Goal: Navigation & Orientation: Find specific page/section

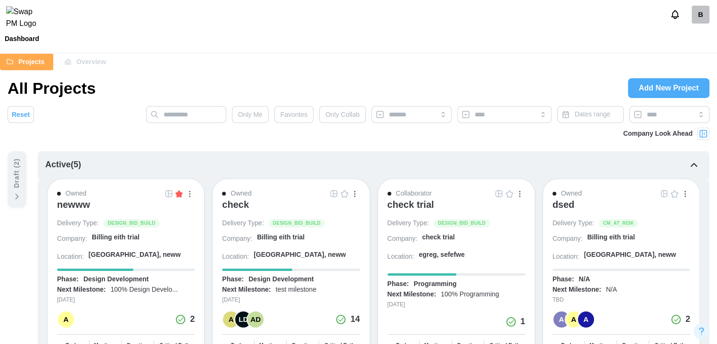
click at [83, 207] on div "newww" at bounding box center [73, 204] width 33 height 11
click at [414, 205] on div "check trial" at bounding box center [411, 204] width 47 height 11
click at [565, 204] on div "dsed" at bounding box center [564, 204] width 22 height 11
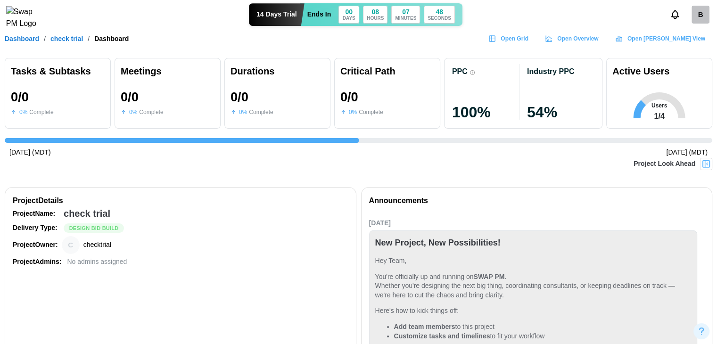
click at [696, 21] on div "B" at bounding box center [701, 15] width 18 height 18
click at [698, 34] on link "My Profile" at bounding box center [689, 41] width 52 height 20
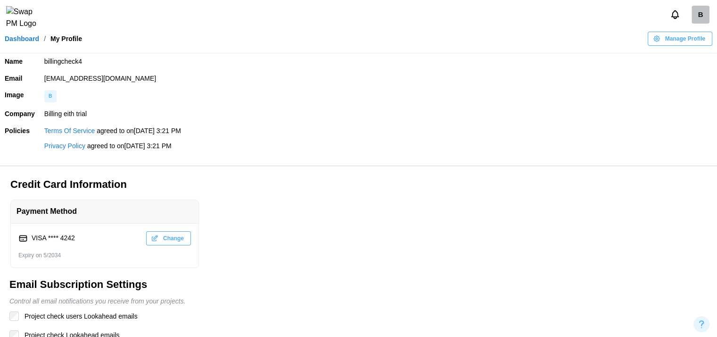
drag, startPoint x: 193, startPoint y: 78, endPoint x: 36, endPoint y: 74, distance: 157.0
click at [36, 74] on tr "Email qatestercodingcops+billingcheck4@gmail.com" at bounding box center [358, 78] width 717 height 17
copy tr "[EMAIL_ADDRESS][DOMAIN_NAME]"
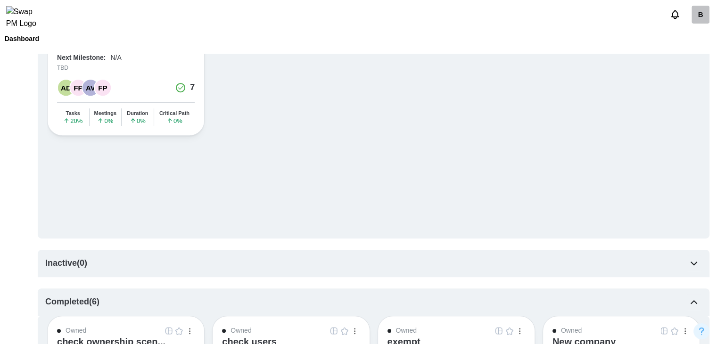
scroll to position [377, 0]
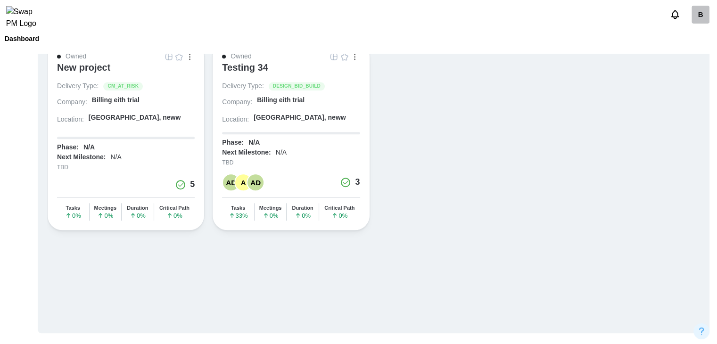
scroll to position [900, 0]
click at [691, 15] on div "B" at bounding box center [692, 15] width 50 height 18
click at [694, 17] on div "B" at bounding box center [701, 15] width 18 height 18
click at [699, 32] on link "My Profile" at bounding box center [689, 41] width 52 height 20
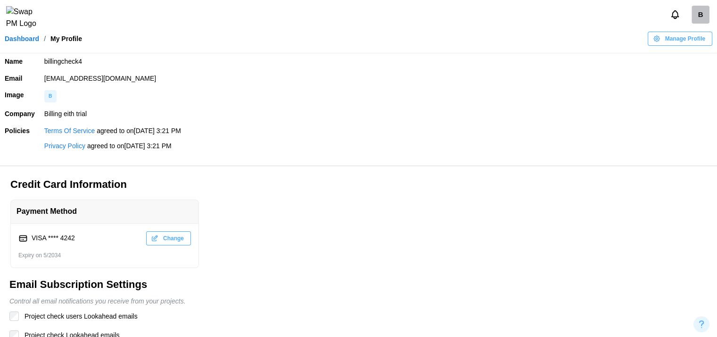
drag, startPoint x: 186, startPoint y: 82, endPoint x: 41, endPoint y: 79, distance: 144.8
click at [41, 79] on td "qatestercodingcops+billingcheck4@gmail.com" at bounding box center [379, 78] width 678 height 17
copy td "qatestercodingcops+billingcheck4@gmail.com"
click at [22, 42] on link "Dashboard" at bounding box center [22, 38] width 34 height 7
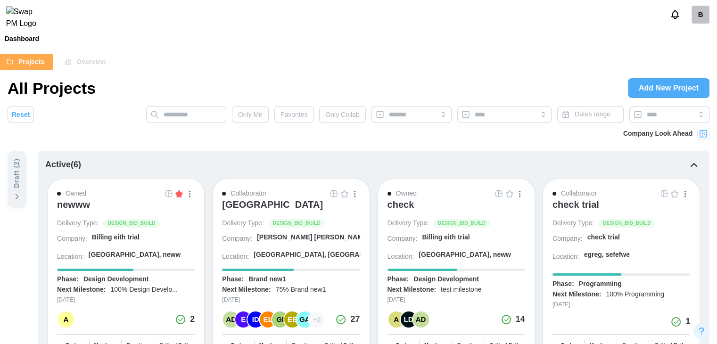
click at [300, 204] on div "[GEOGRAPHIC_DATA]" at bounding box center [272, 204] width 101 height 11
click at [334, 196] on img "button" at bounding box center [335, 194] width 8 height 8
click at [259, 200] on div "[GEOGRAPHIC_DATA]" at bounding box center [272, 204] width 101 height 11
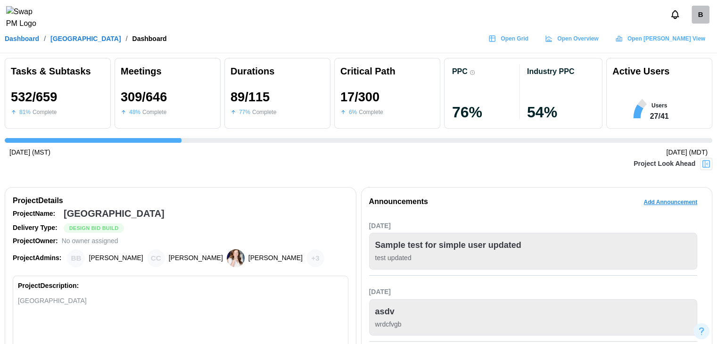
scroll to position [0, 7940]
click at [48, 148] on div "[DATE] (MST)" at bounding box center [29, 153] width 41 height 10
click at [529, 45] on span "Open Grid" at bounding box center [515, 38] width 28 height 13
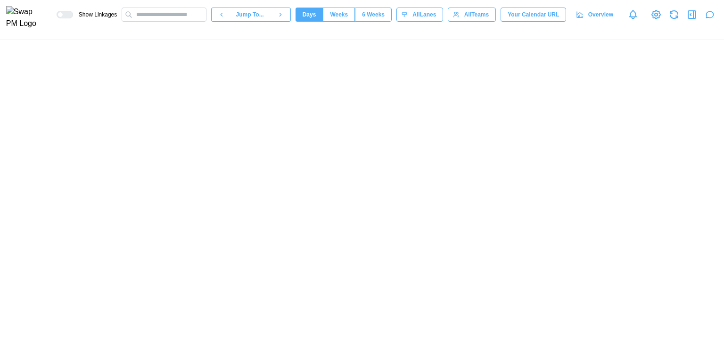
click at [78, 206] on div at bounding box center [362, 192] width 724 height 304
